Goal: Task Accomplishment & Management: Use online tool/utility

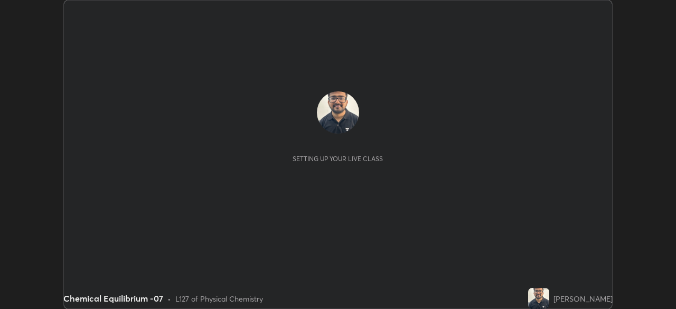
scroll to position [309, 676]
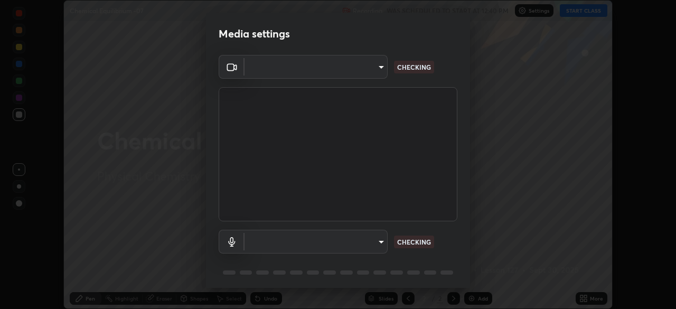
type input "df9b015bf12498aa0dc3c57880770b119d50a827e69882af446f5e4d07b6d831"
type input "319323d5f96f7fe62de44289a1564057560a9abb6d4e3447bd3367ae22b298f2"
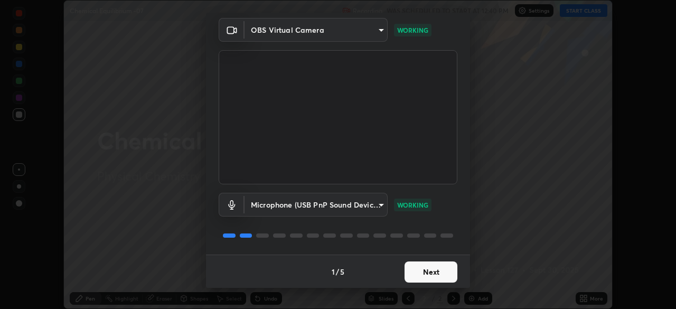
click at [433, 267] on button "Next" at bounding box center [431, 271] width 53 height 21
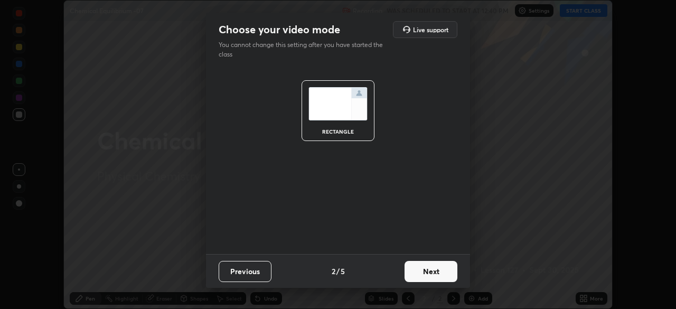
click at [430, 274] on button "Next" at bounding box center [431, 271] width 53 height 21
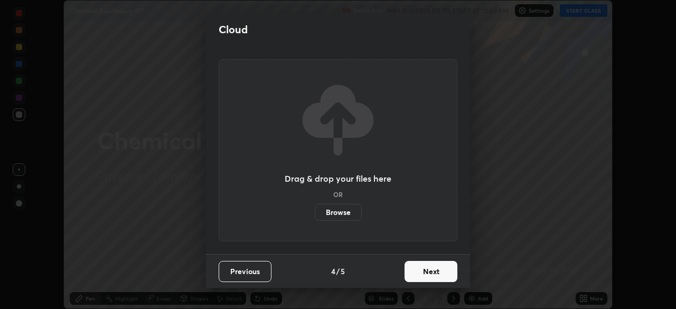
click at [433, 269] on button "Next" at bounding box center [431, 271] width 53 height 21
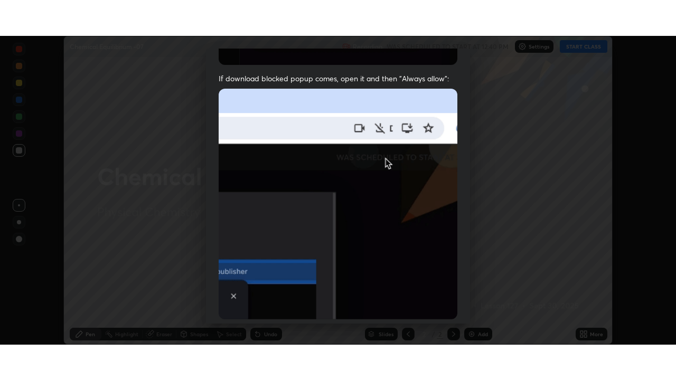
scroll to position [252, 0]
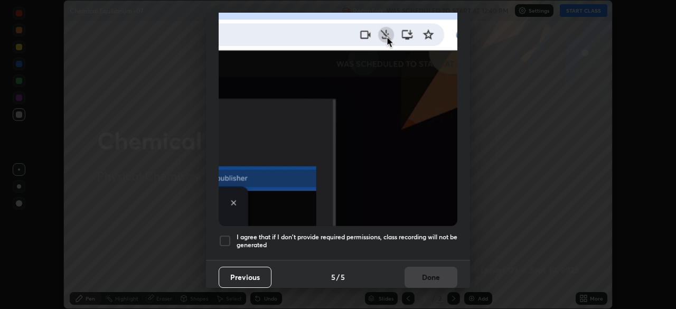
click at [226, 237] on div at bounding box center [225, 241] width 13 height 13
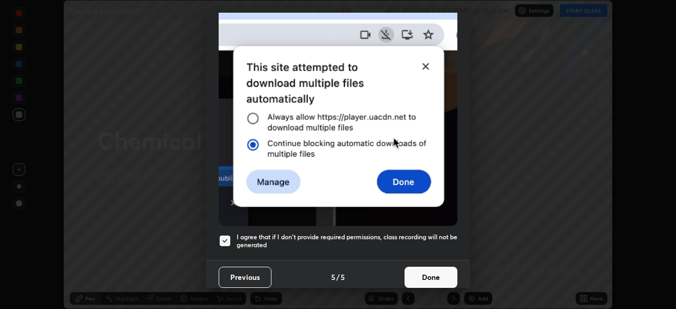
click at [428, 275] on button "Done" at bounding box center [431, 277] width 53 height 21
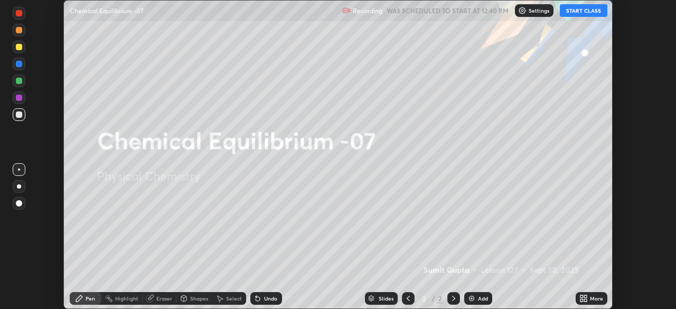
click at [575, 14] on button "START CLASS" at bounding box center [584, 10] width 48 height 13
click at [580, 9] on button "START CLASS" at bounding box center [584, 10] width 48 height 13
click at [592, 299] on div "More" at bounding box center [596, 298] width 13 height 5
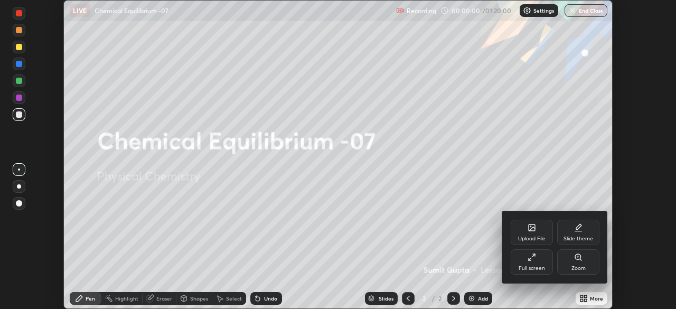
click at [535, 267] on div "Full screen" at bounding box center [532, 268] width 26 height 5
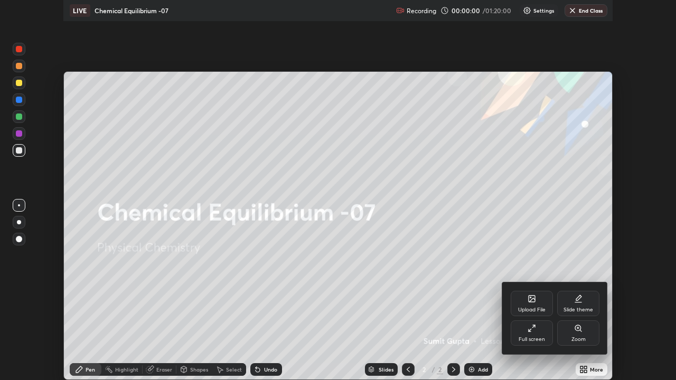
scroll to position [380, 676]
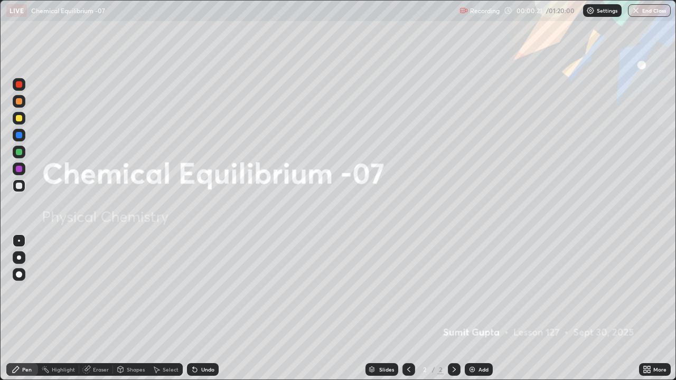
click at [474, 308] on img at bounding box center [472, 370] width 8 height 8
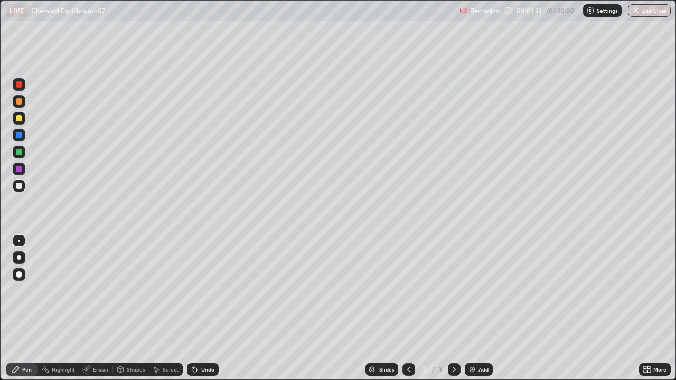
click at [20, 124] on div at bounding box center [19, 118] width 13 height 13
click at [19, 258] on div at bounding box center [19, 258] width 4 height 4
click at [20, 257] on div at bounding box center [19, 258] width 4 height 4
click at [16, 134] on div at bounding box center [19, 135] width 6 height 6
click at [18, 167] on div at bounding box center [19, 169] width 6 height 6
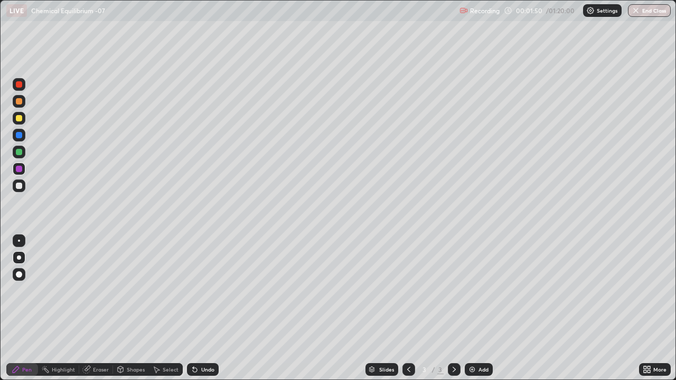
click at [21, 184] on div at bounding box center [19, 186] width 6 height 6
click at [19, 169] on div at bounding box center [19, 169] width 6 height 6
click at [201, 308] on div "Undo" at bounding box center [207, 369] width 13 height 5
click at [19, 185] on div at bounding box center [19, 186] width 6 height 6
click at [199, 308] on div "Undo" at bounding box center [203, 369] width 32 height 13
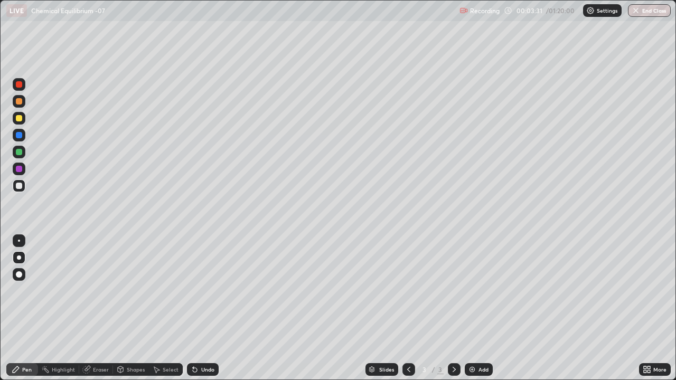
click at [200, 308] on div "Undo" at bounding box center [203, 369] width 32 height 13
click at [202, 308] on div "Undo" at bounding box center [203, 369] width 32 height 13
click at [203, 308] on div "Undo" at bounding box center [203, 369] width 32 height 13
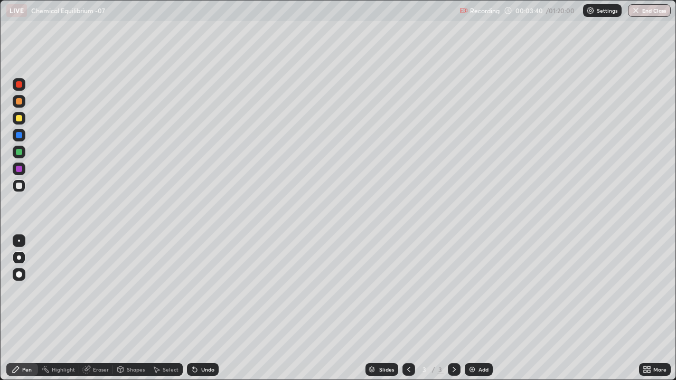
click at [204, 308] on div "Undo" at bounding box center [203, 369] width 32 height 13
click at [203, 308] on div "Undo" at bounding box center [207, 369] width 13 height 5
click at [201, 308] on div "Undo" at bounding box center [207, 369] width 13 height 5
click at [198, 308] on div "Undo" at bounding box center [203, 369] width 32 height 13
click at [197, 308] on icon at bounding box center [195, 370] width 8 height 8
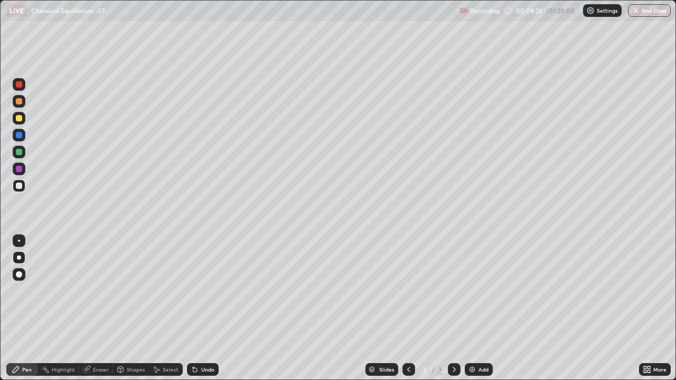
click at [476, 308] on div "Add" at bounding box center [479, 369] width 28 height 13
click at [414, 308] on div at bounding box center [408, 369] width 13 height 21
click at [475, 308] on img at bounding box center [472, 370] width 8 height 8
click at [196, 308] on icon at bounding box center [195, 370] width 8 height 8
click at [23, 122] on div at bounding box center [19, 118] width 13 height 13
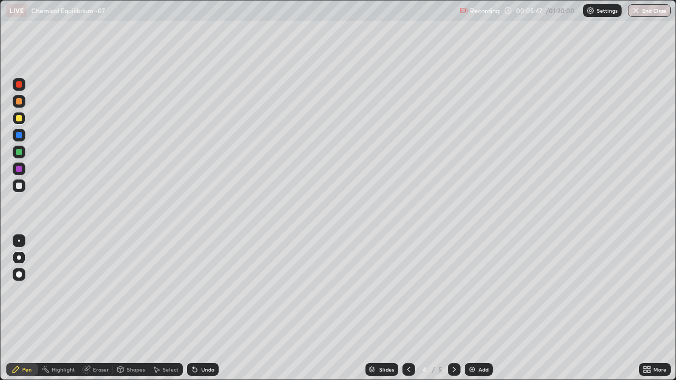
click at [21, 184] on div at bounding box center [19, 186] width 6 height 6
click at [202, 308] on div "Undo" at bounding box center [203, 369] width 32 height 13
click at [204, 308] on div "Undo" at bounding box center [207, 369] width 13 height 5
click at [199, 308] on div "Undo" at bounding box center [203, 369] width 32 height 13
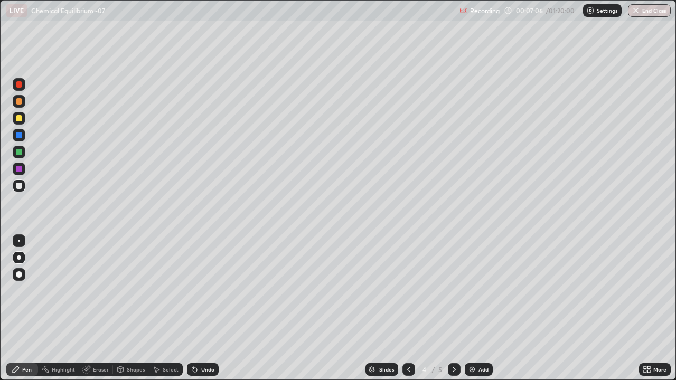
click at [198, 308] on icon at bounding box center [195, 370] width 8 height 8
click at [444, 301] on icon at bounding box center [444, 301] width 1 height 1
click at [412, 308] on div at bounding box center [408, 369] width 13 height 21
click at [451, 308] on icon at bounding box center [454, 370] width 8 height 8
click at [195, 308] on icon at bounding box center [195, 370] width 4 height 4
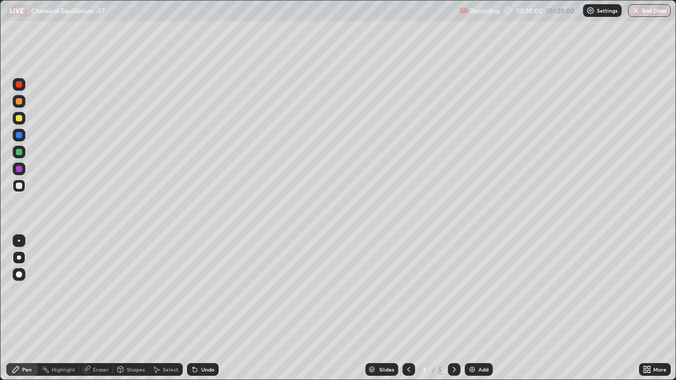
click at [193, 308] on icon at bounding box center [195, 370] width 4 height 4
click at [195, 308] on icon at bounding box center [195, 370] width 8 height 8
click at [193, 308] on icon at bounding box center [195, 370] width 4 height 4
click at [476, 308] on div "Add" at bounding box center [479, 369] width 28 height 13
click at [406, 308] on icon at bounding box center [409, 370] width 8 height 8
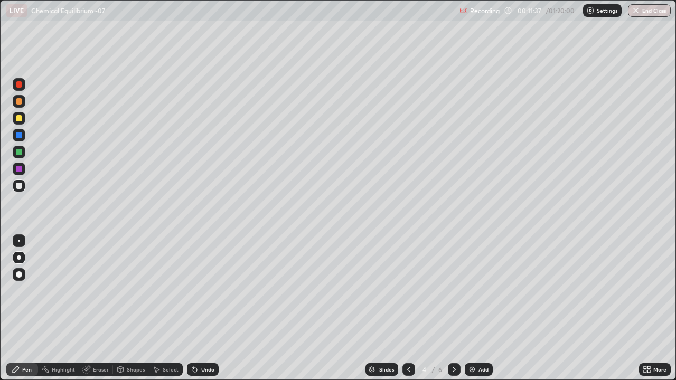
click at [453, 308] on icon at bounding box center [454, 370] width 8 height 8
click at [408, 308] on icon at bounding box center [409, 370] width 8 height 8
click at [453, 308] on icon at bounding box center [454, 370] width 8 height 8
click at [452, 308] on icon at bounding box center [454, 370] width 8 height 8
click at [19, 153] on div at bounding box center [19, 152] width 6 height 6
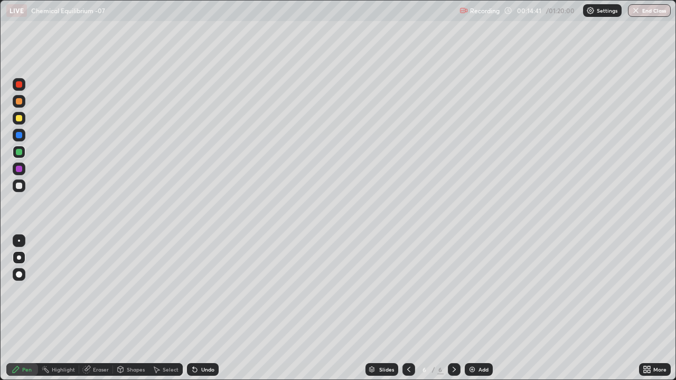
click at [19, 118] on div at bounding box center [19, 118] width 6 height 6
click at [202, 308] on div "Undo" at bounding box center [207, 369] width 13 height 5
click at [168, 308] on div "Select" at bounding box center [166, 369] width 34 height 13
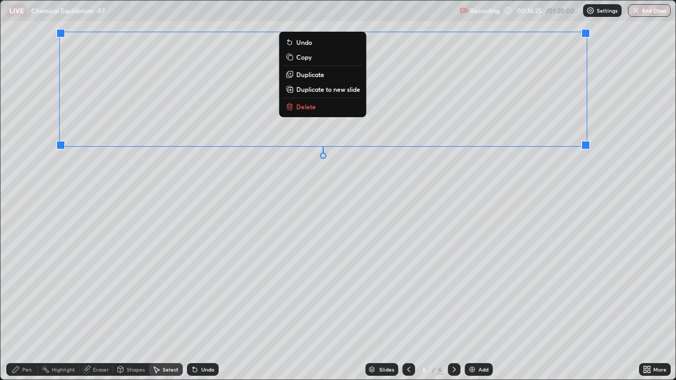
click at [307, 111] on button "Delete" at bounding box center [323, 106] width 79 height 13
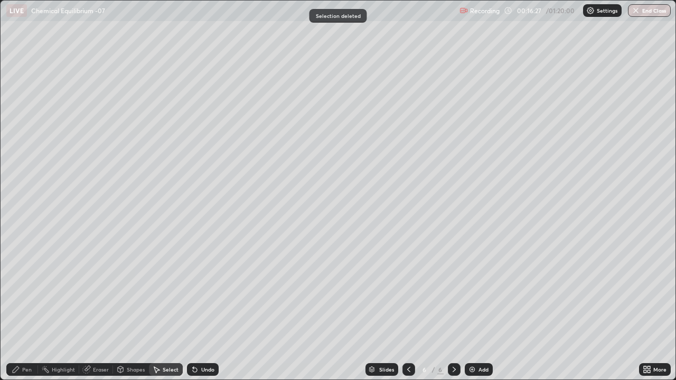
click at [21, 308] on div "Pen" at bounding box center [22, 369] width 32 height 13
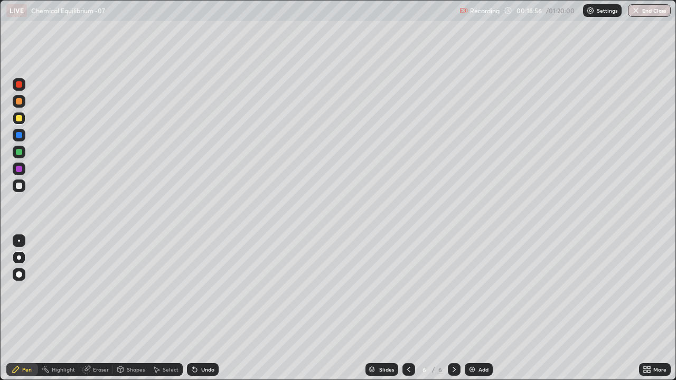
click at [14, 137] on div at bounding box center [19, 135] width 13 height 13
click at [197, 308] on div "Undo" at bounding box center [203, 369] width 32 height 13
click at [20, 187] on div at bounding box center [19, 186] width 6 height 6
click at [203, 308] on div "Undo" at bounding box center [201, 369] width 36 height 21
click at [158, 308] on icon at bounding box center [156, 370] width 8 height 8
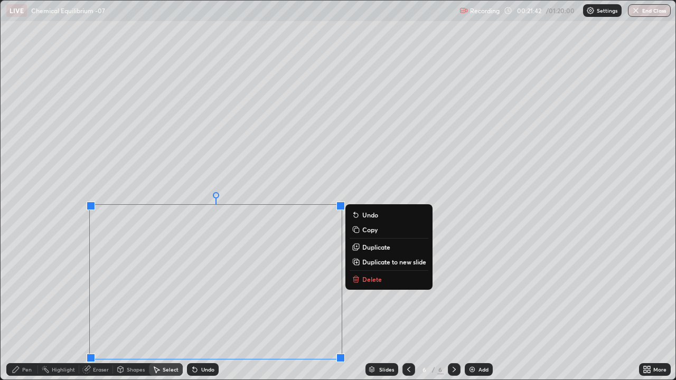
click at [375, 279] on p "Delete" at bounding box center [372, 279] width 20 height 8
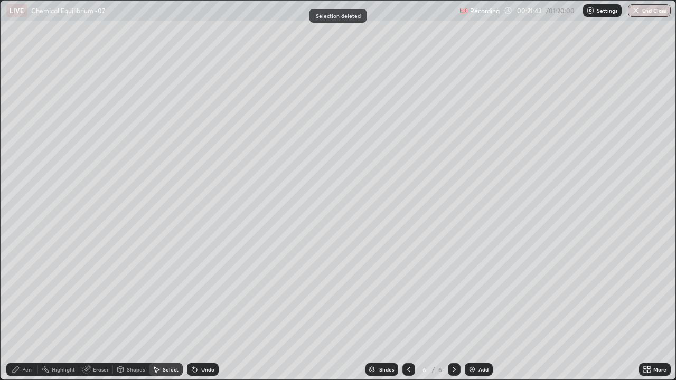
click at [21, 308] on div "Pen" at bounding box center [22, 369] width 32 height 13
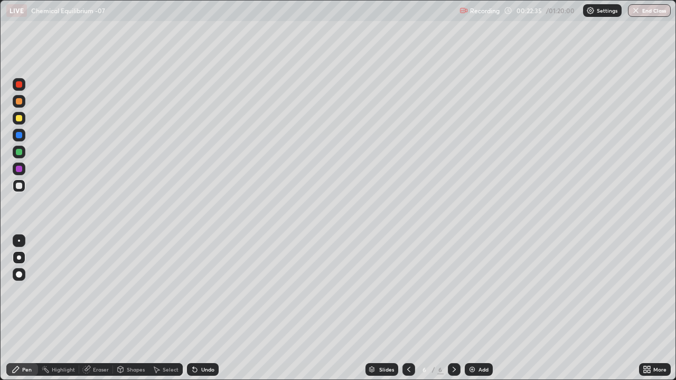
click at [165, 308] on div "Select" at bounding box center [166, 369] width 34 height 13
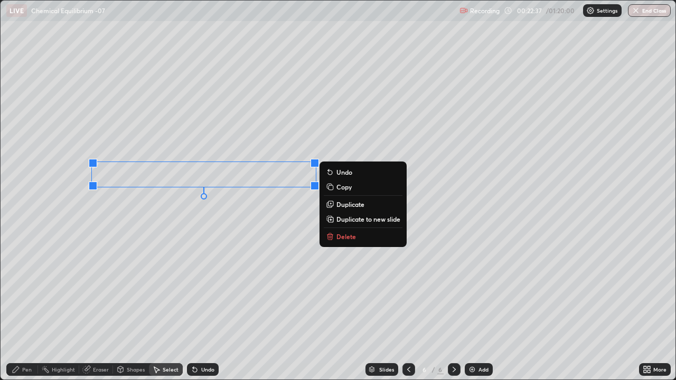
click at [330, 233] on icon at bounding box center [331, 234] width 4 height 2
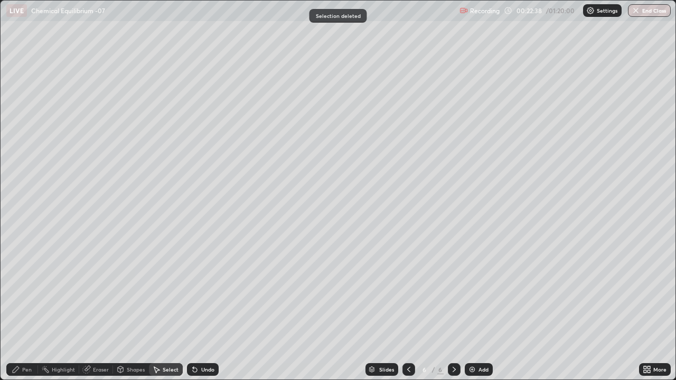
click at [19, 308] on icon at bounding box center [16, 370] width 8 height 8
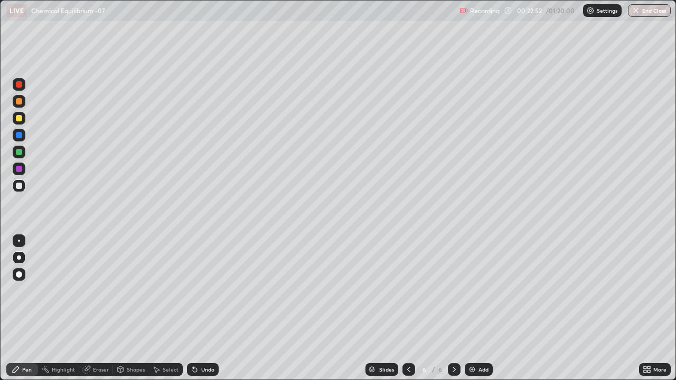
click at [195, 308] on icon at bounding box center [195, 370] width 4 height 4
click at [87, 308] on div "Eraser" at bounding box center [96, 369] width 34 height 13
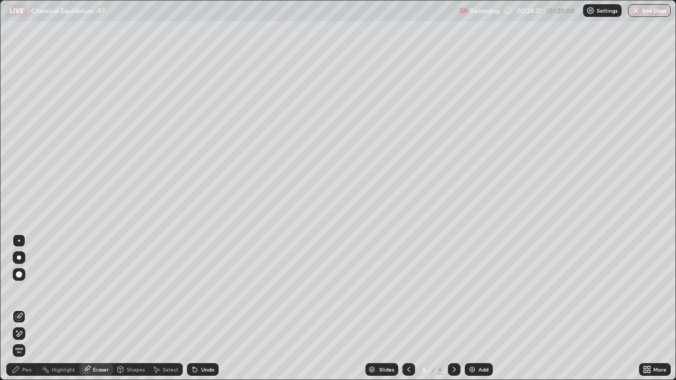
click at [18, 308] on div "Pen" at bounding box center [22, 369] width 32 height 13
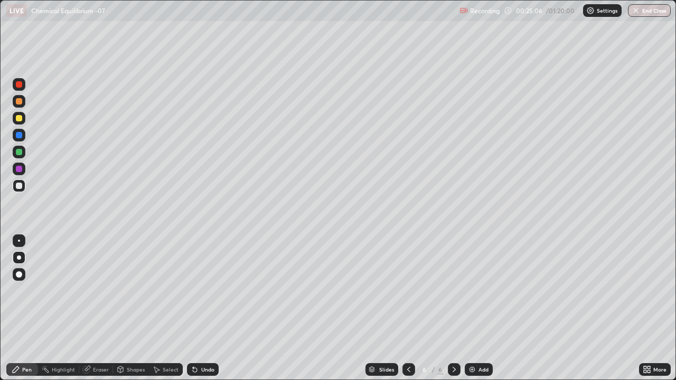
click at [209, 308] on div "Undo" at bounding box center [201, 369] width 36 height 21
click at [202, 308] on div "Undo" at bounding box center [207, 369] width 13 height 5
click at [203, 308] on div "Undo" at bounding box center [207, 369] width 13 height 5
click at [157, 308] on icon at bounding box center [156, 370] width 8 height 8
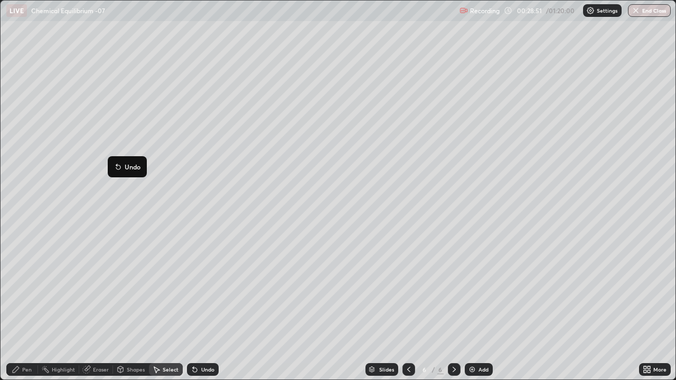
click at [0, 0] on button "Undo" at bounding box center [0, 0] width 0 height 0
click at [99, 155] on div "0 ° Undo Copy Duplicate Duplicate to new slide Delete" at bounding box center [339, 191] width 676 height 380
click at [0, 0] on div at bounding box center [0, 0] width 0 height 0
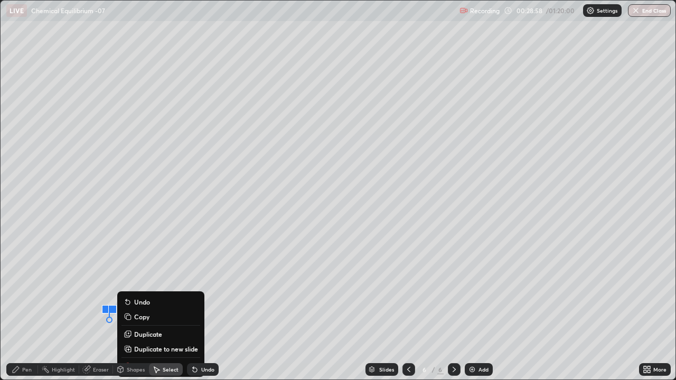
click at [475, 308] on img at bounding box center [472, 370] width 8 height 8
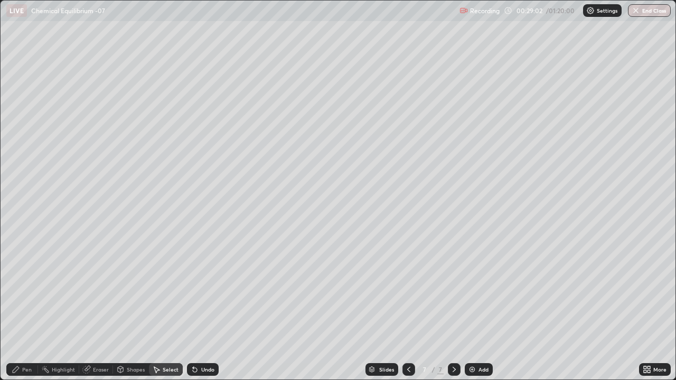
click at [19, 308] on icon at bounding box center [16, 370] width 8 height 8
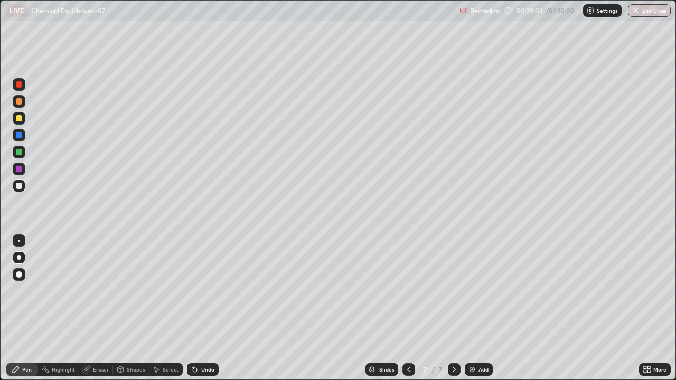
click at [17, 153] on div at bounding box center [19, 152] width 6 height 6
click at [16, 188] on div at bounding box center [19, 186] width 6 height 6
click at [195, 308] on icon at bounding box center [195, 370] width 4 height 4
click at [199, 308] on div "Undo" at bounding box center [203, 369] width 32 height 13
click at [20, 120] on div at bounding box center [19, 118] width 6 height 6
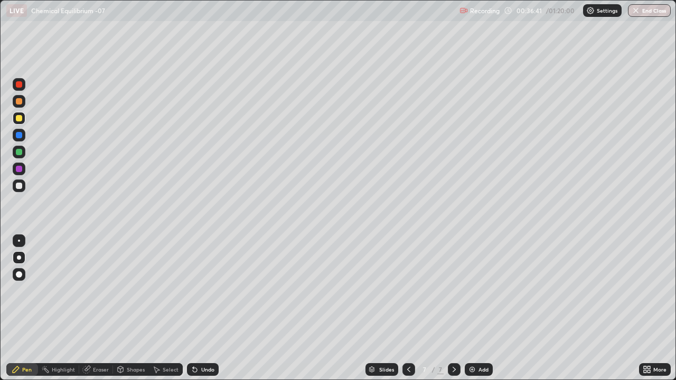
click at [197, 308] on icon at bounding box center [195, 370] width 8 height 8
click at [201, 308] on div "Undo" at bounding box center [207, 369] width 13 height 5
click at [202, 308] on div "Undo" at bounding box center [207, 369] width 13 height 5
click at [202, 308] on div "Undo" at bounding box center [203, 369] width 32 height 13
click at [205, 308] on div "Undo" at bounding box center [207, 369] width 13 height 5
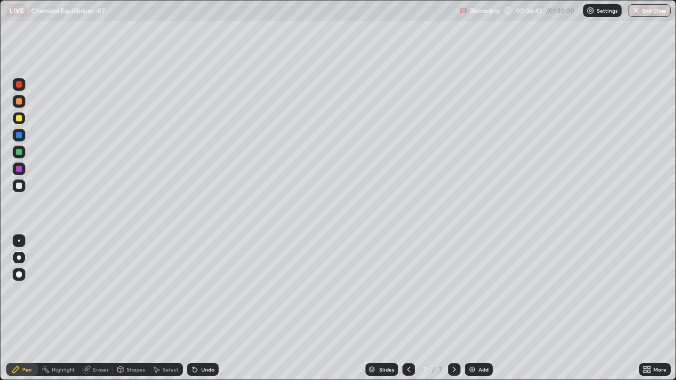
click at [205, 308] on div "Undo" at bounding box center [207, 369] width 13 height 5
click at [204, 308] on div "Undo" at bounding box center [207, 369] width 13 height 5
click at [203, 308] on div "Undo" at bounding box center [207, 369] width 13 height 5
click at [204, 308] on div "Undo" at bounding box center [207, 369] width 13 height 5
click at [205, 308] on div "Undo" at bounding box center [207, 369] width 13 height 5
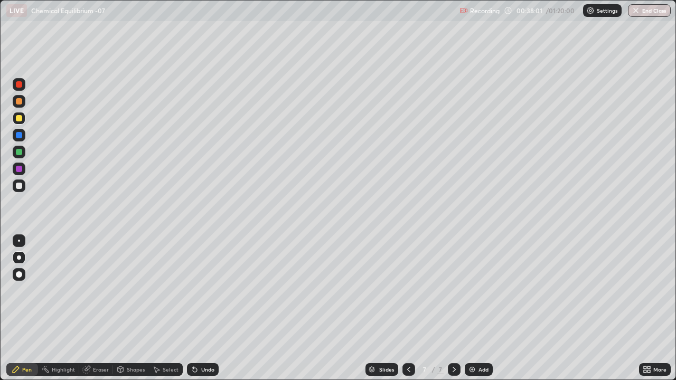
click at [472, 308] on img at bounding box center [472, 370] width 8 height 8
click at [17, 152] on div at bounding box center [19, 152] width 6 height 6
click at [19, 118] on div at bounding box center [19, 118] width 6 height 6
click at [120, 308] on icon at bounding box center [120, 371] width 0 height 4
click at [93, 308] on div "Eraser" at bounding box center [101, 369] width 16 height 5
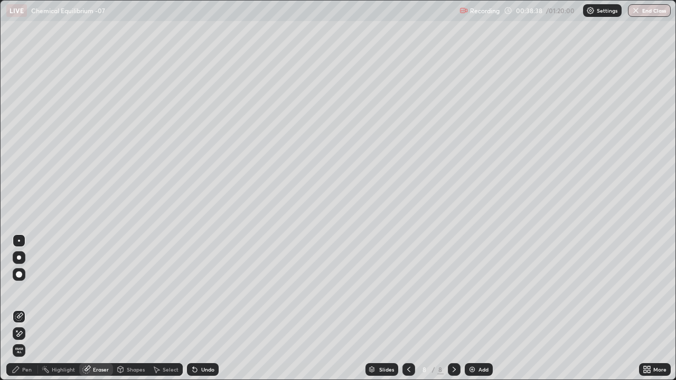
click at [29, 308] on div "Pen" at bounding box center [22, 369] width 32 height 13
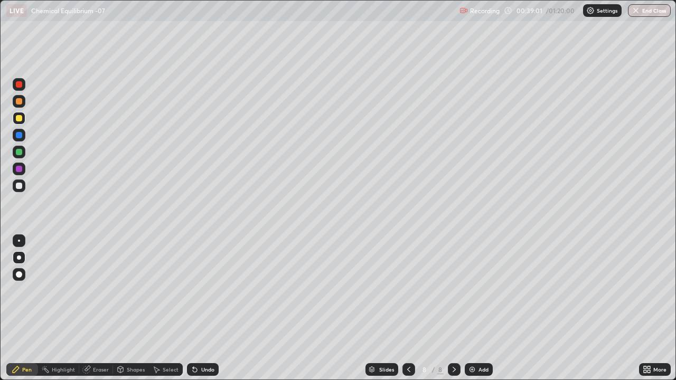
click at [195, 308] on icon at bounding box center [195, 370] width 8 height 8
click at [201, 308] on div "Undo" at bounding box center [207, 369] width 13 height 5
click at [17, 184] on div at bounding box center [19, 186] width 6 height 6
click at [408, 308] on icon at bounding box center [409, 370] width 8 height 8
click at [20, 308] on div at bounding box center [19, 295] width 17 height 127
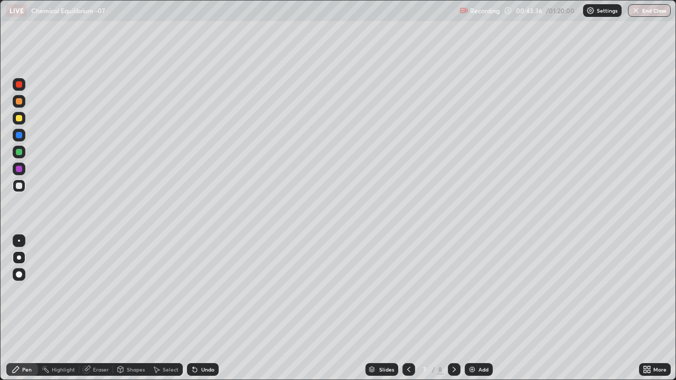
click at [203, 308] on div "Undo" at bounding box center [203, 369] width 32 height 13
click at [202, 308] on div "Undo" at bounding box center [207, 369] width 13 height 5
click at [404, 308] on div at bounding box center [408, 369] width 13 height 21
click at [453, 308] on icon at bounding box center [454, 370] width 8 height 8
click at [454, 308] on div at bounding box center [454, 369] width 13 height 13
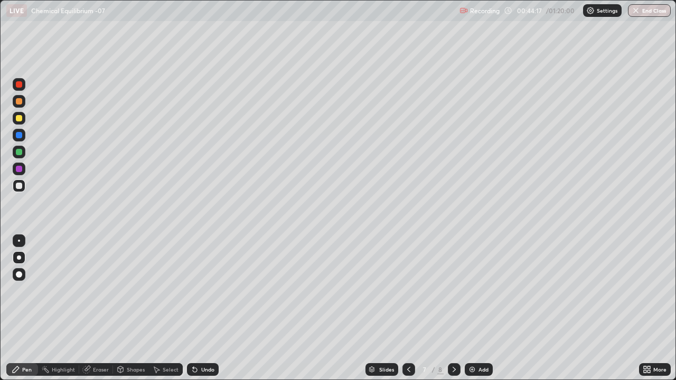
click at [453, 308] on div at bounding box center [454, 369] width 13 height 13
click at [18, 163] on div at bounding box center [19, 169] width 13 height 13
click at [20, 183] on div at bounding box center [19, 186] width 6 height 6
click at [201, 308] on div "Undo" at bounding box center [203, 369] width 32 height 13
click at [202, 308] on div "Undo" at bounding box center [203, 369] width 32 height 13
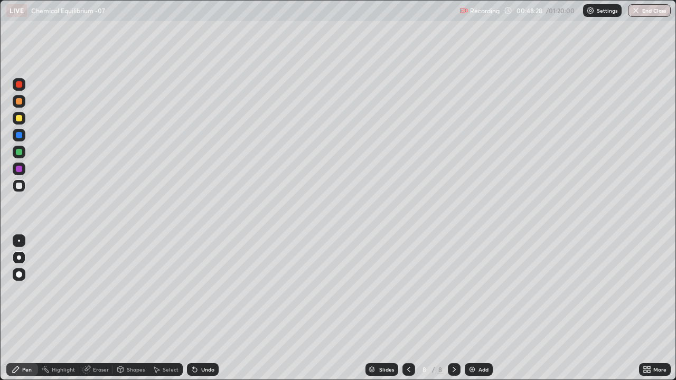
click at [476, 308] on div "Add" at bounding box center [479, 369] width 28 height 13
click at [18, 186] on div at bounding box center [19, 186] width 6 height 6
click at [20, 170] on div at bounding box center [19, 169] width 6 height 6
click at [19, 119] on div at bounding box center [19, 118] width 6 height 6
click at [201, 308] on div "Undo" at bounding box center [207, 369] width 13 height 5
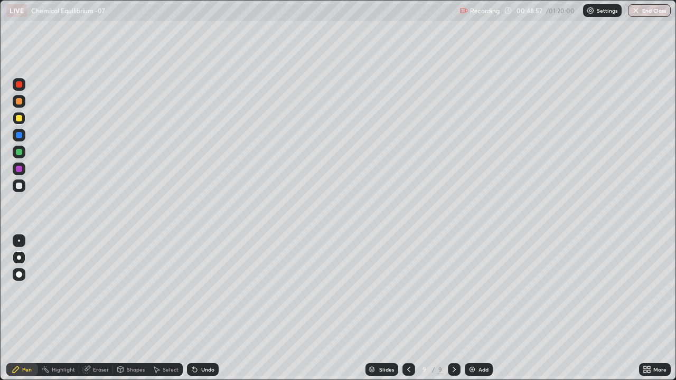
click at [201, 308] on div "Undo" at bounding box center [207, 369] width 13 height 5
click at [18, 188] on div at bounding box center [19, 186] width 6 height 6
click at [20, 170] on div at bounding box center [19, 169] width 6 height 6
click at [17, 120] on div at bounding box center [19, 118] width 6 height 6
click at [21, 187] on div at bounding box center [19, 186] width 6 height 6
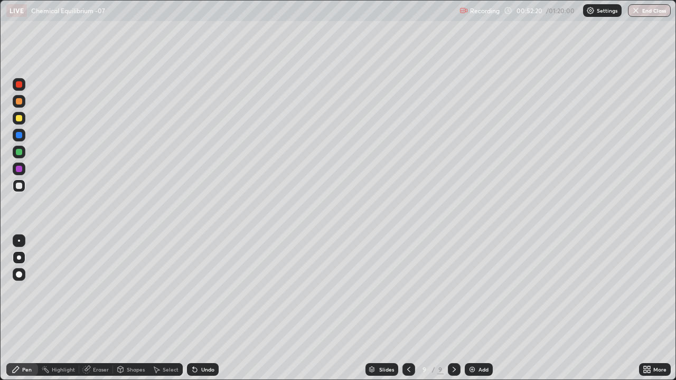
click at [85, 308] on div "Eraser" at bounding box center [96, 369] width 34 height 13
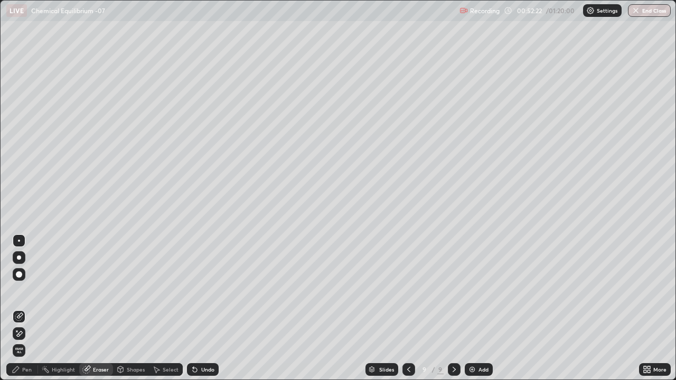
click at [23, 308] on div "Pen" at bounding box center [22, 369] width 32 height 13
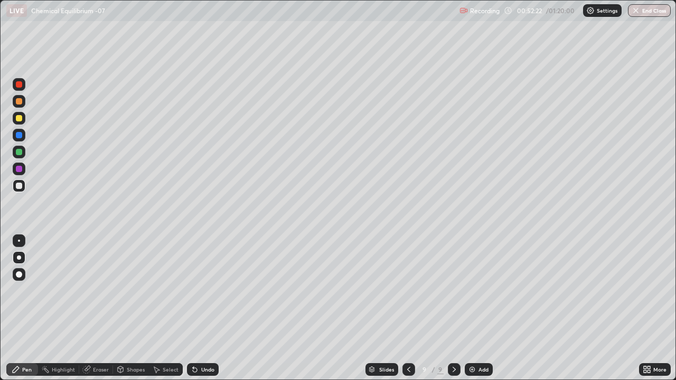
click at [24, 308] on div "Pen" at bounding box center [27, 369] width 10 height 5
click at [484, 308] on div "Add" at bounding box center [484, 369] width 10 height 5
click at [18, 117] on div at bounding box center [19, 118] width 6 height 6
click at [20, 186] on div at bounding box center [19, 186] width 6 height 6
click at [18, 166] on div at bounding box center [19, 169] width 6 height 6
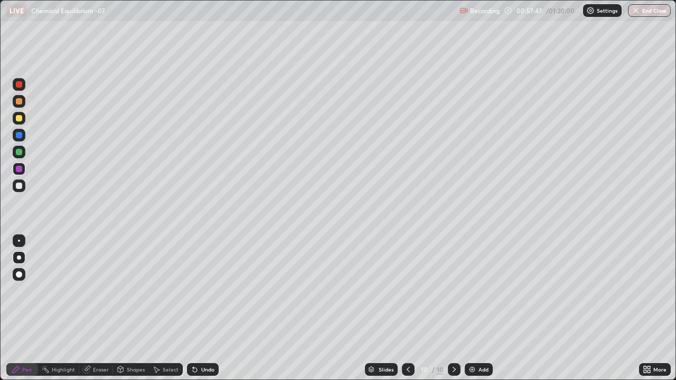
click at [19, 186] on div at bounding box center [19, 186] width 6 height 6
click at [92, 308] on div "Eraser" at bounding box center [96, 369] width 34 height 13
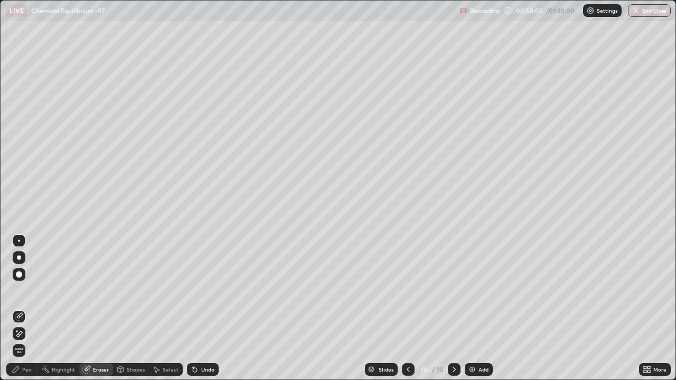
click at [24, 308] on div "Pen" at bounding box center [27, 369] width 10 height 5
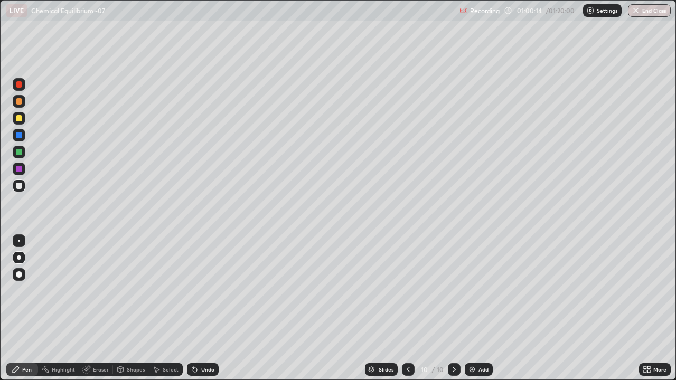
click at [22, 120] on div at bounding box center [19, 118] width 13 height 13
click at [471, 308] on img at bounding box center [472, 370] width 8 height 8
click at [20, 185] on div at bounding box center [19, 186] width 6 height 6
click at [19, 117] on div at bounding box center [19, 118] width 6 height 6
click at [21, 187] on div at bounding box center [19, 186] width 6 height 6
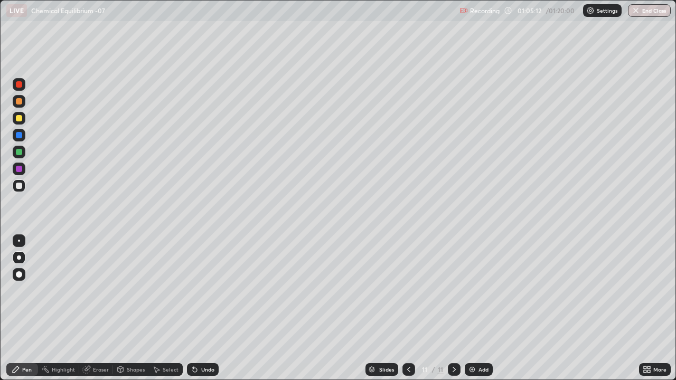
click at [21, 153] on div at bounding box center [19, 152] width 6 height 6
click at [194, 308] on icon at bounding box center [195, 370] width 8 height 8
click at [202, 308] on div "Undo" at bounding box center [203, 369] width 32 height 13
click at [654, 10] on button "End Class" at bounding box center [649, 10] width 43 height 13
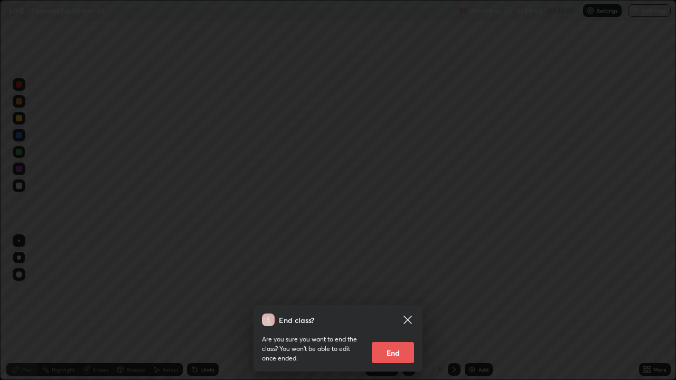
click at [392, 308] on button "End" at bounding box center [393, 352] width 42 height 21
